Goal: Navigation & Orientation: Understand site structure

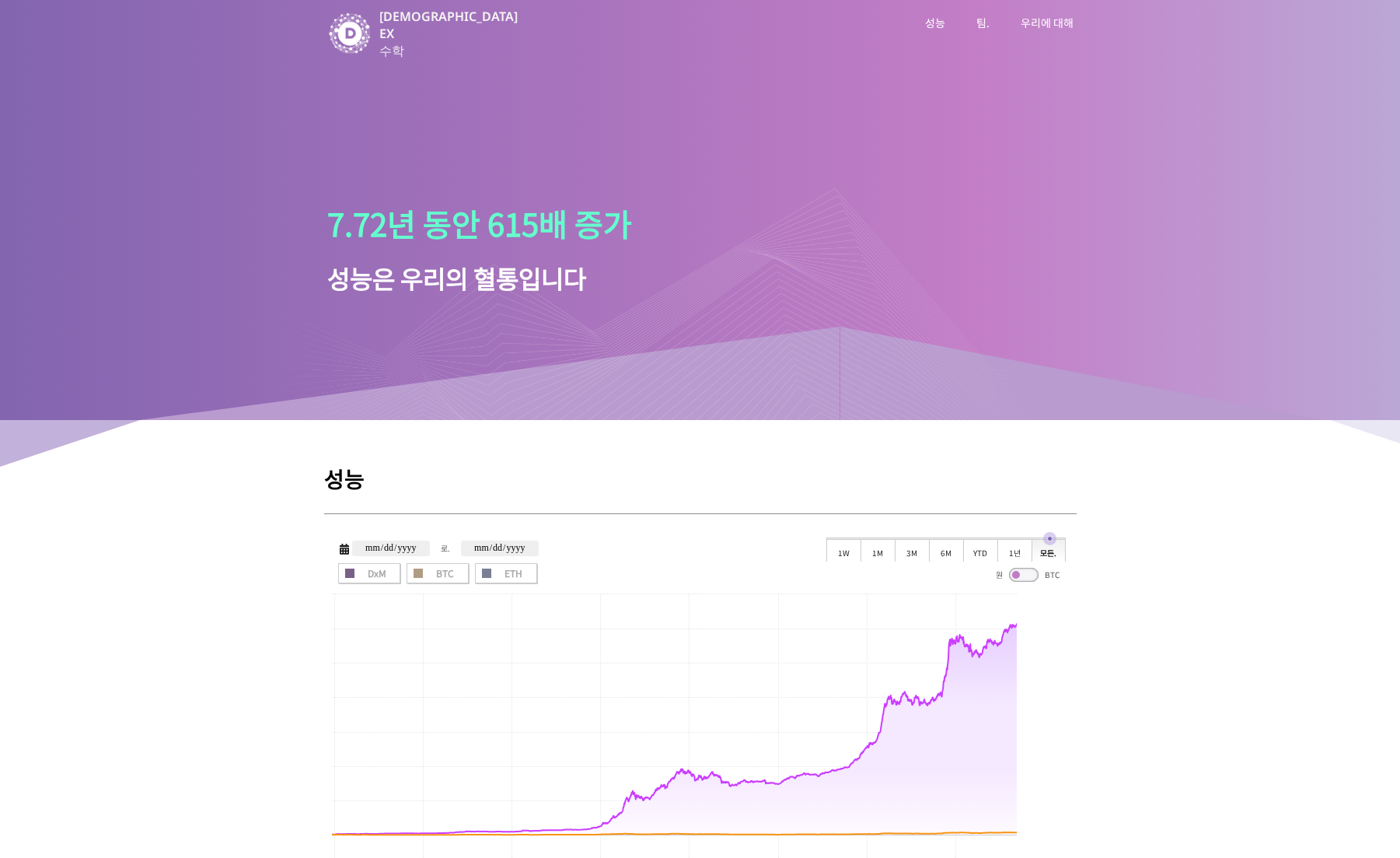
click at [934, 24] on font "성능" at bounding box center [935, 22] width 20 height 16
click at [984, 21] on font "팀." at bounding box center [983, 22] width 13 height 16
click at [1041, 22] on font "우리에 대해" at bounding box center [1048, 22] width 53 height 16
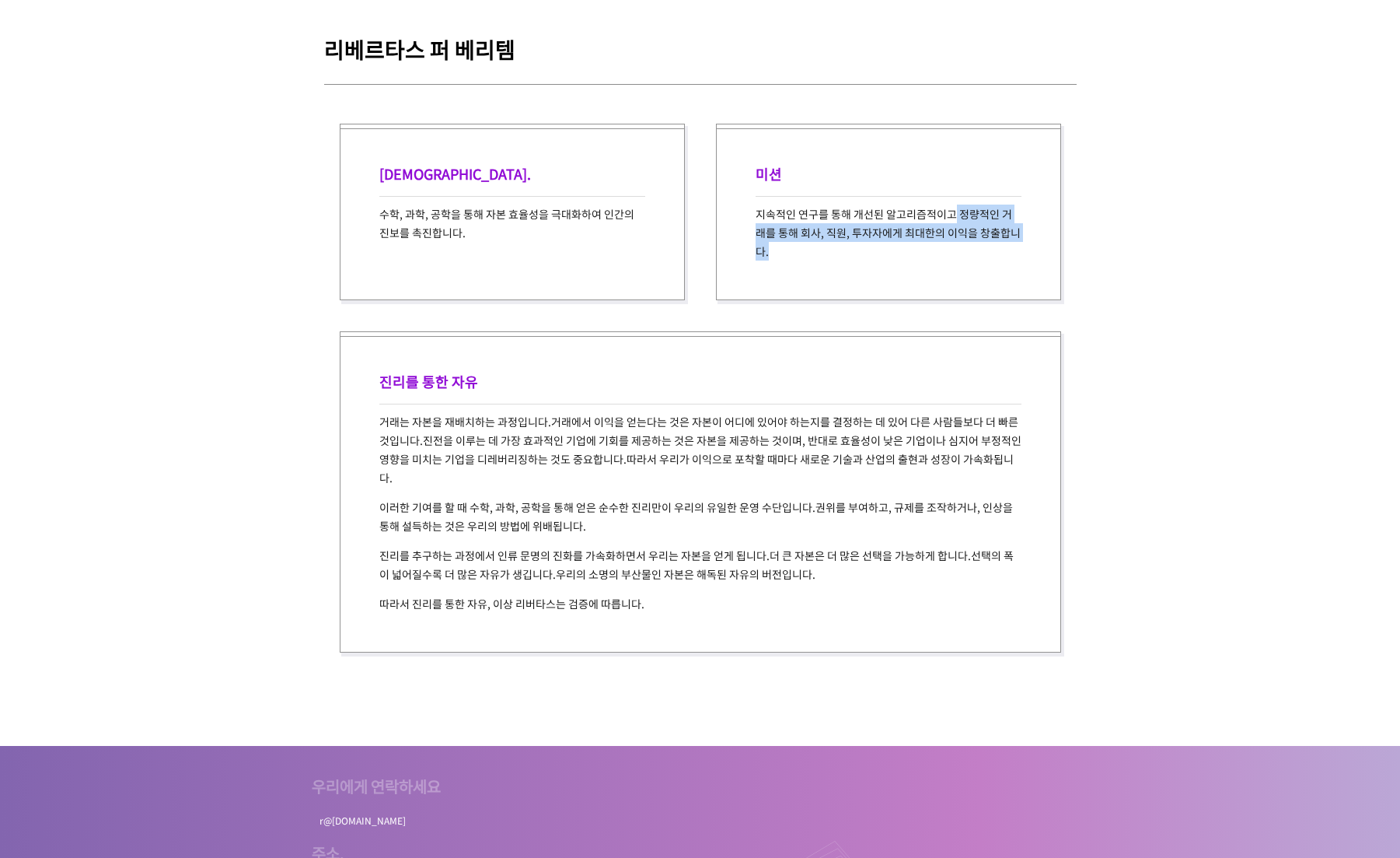
drag, startPoint x: 954, startPoint y: 175, endPoint x: 956, endPoint y: 222, distance: 47.0
click at [956, 222] on p "지속적인 연구를 통해 개선된 알고리즘적이고 정량적인 거래를 통해 회사, 직원, 투자자에게 최대한의 이익을 창출합니다." at bounding box center [888, 232] width 266 height 56
drag, startPoint x: 419, startPoint y: 381, endPoint x: 528, endPoint y: 382, distance: 109.0
click at [528, 413] on font "거래는 자본을 재배치하는 과정입니다." at bounding box center [465, 421] width 172 height 16
drag, startPoint x: 701, startPoint y: 387, endPoint x: 914, endPoint y: 390, distance: 213.0
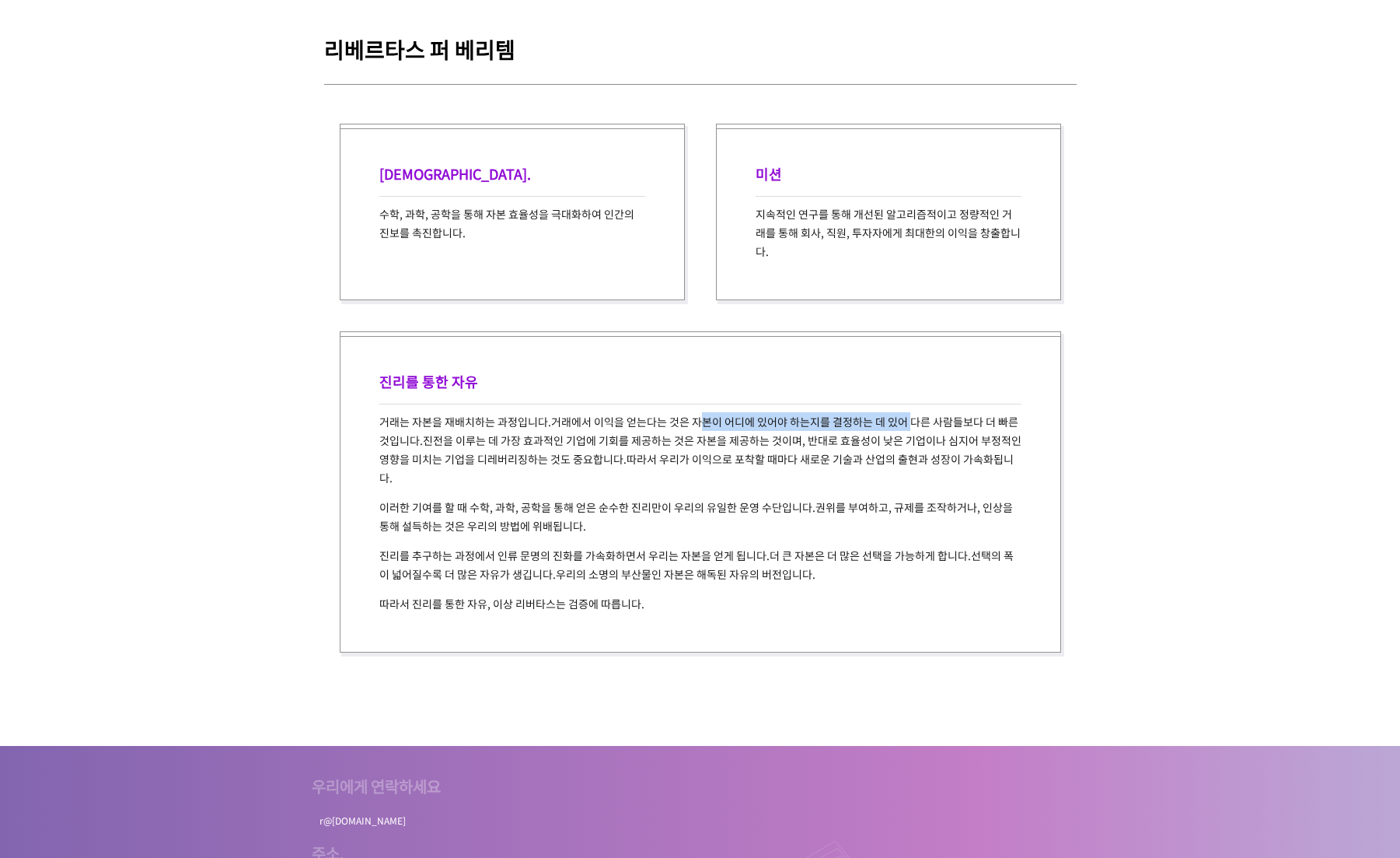
click at [914, 413] on font "거래에서 이익을 얻는다는 것은 자본이 어디에 있어야 하는지를 결정하는 데 있어 다른 사람들보다 더 빠른 것입니다." at bounding box center [699, 430] width 639 height 34
drag, startPoint x: 438, startPoint y: 406, endPoint x: 822, endPoint y: 408, distance: 384.0
click at [822, 433] on font "진전을 이루는 데 가장 효과적인 기업에 기회를 제공하는 것은 자본을 제공하는 것이며, 반대로 효율성이 낮은 기업이나 심지어 부정적인 영향을 미…" at bounding box center [701, 449] width 643 height 34
click at [790, 447] on p "거래는 자본을 재배치하는 과정입니다. 거래에서 이익을 얻는다는 것은 자본이 어디에 있어야 하는지를 결정하는 데 있어 다른 사람들보다 더 빠른 …" at bounding box center [701, 449] width 643 height 75
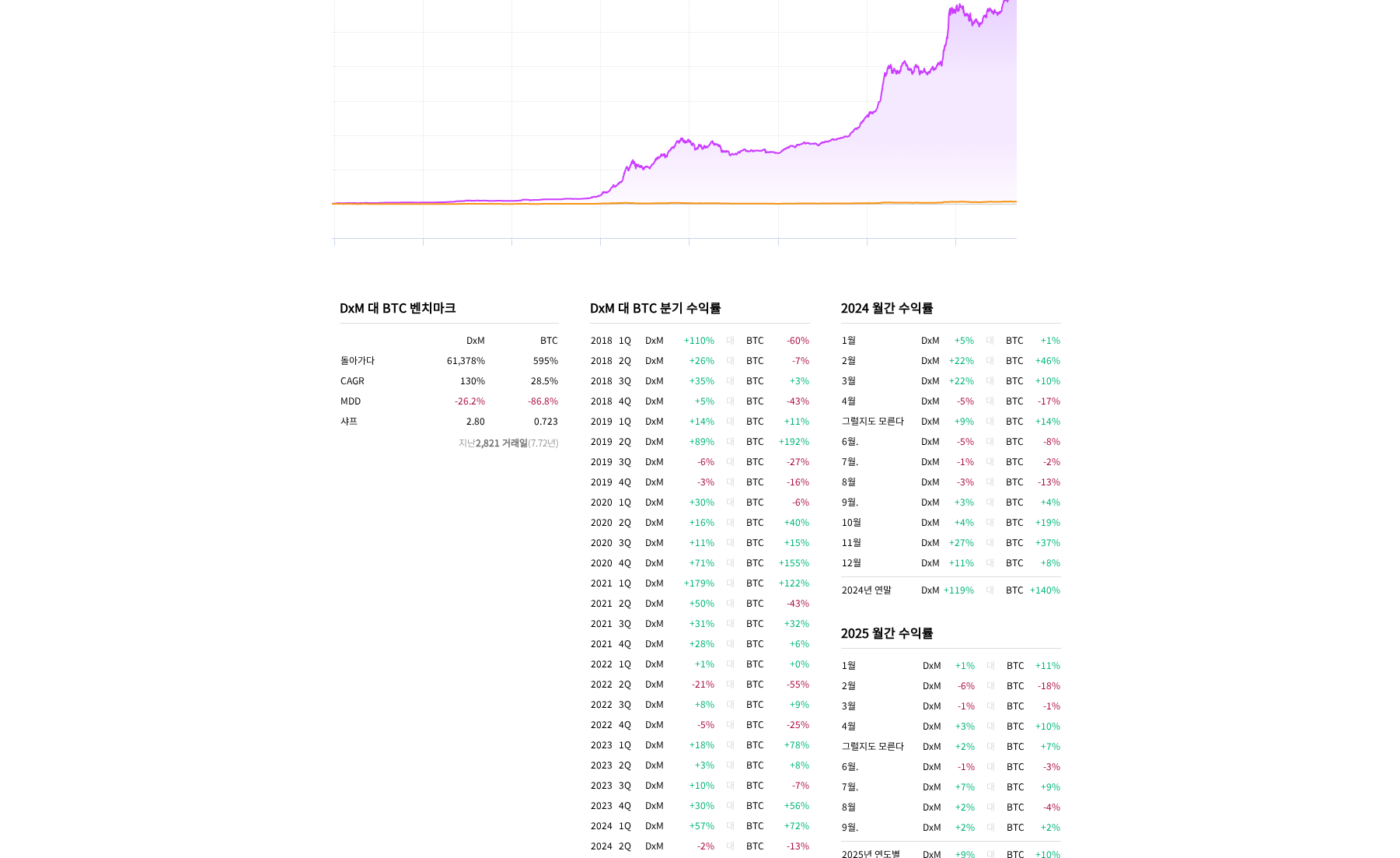
scroll to position [319, 0]
